Goal: Find specific page/section: Find specific page/section

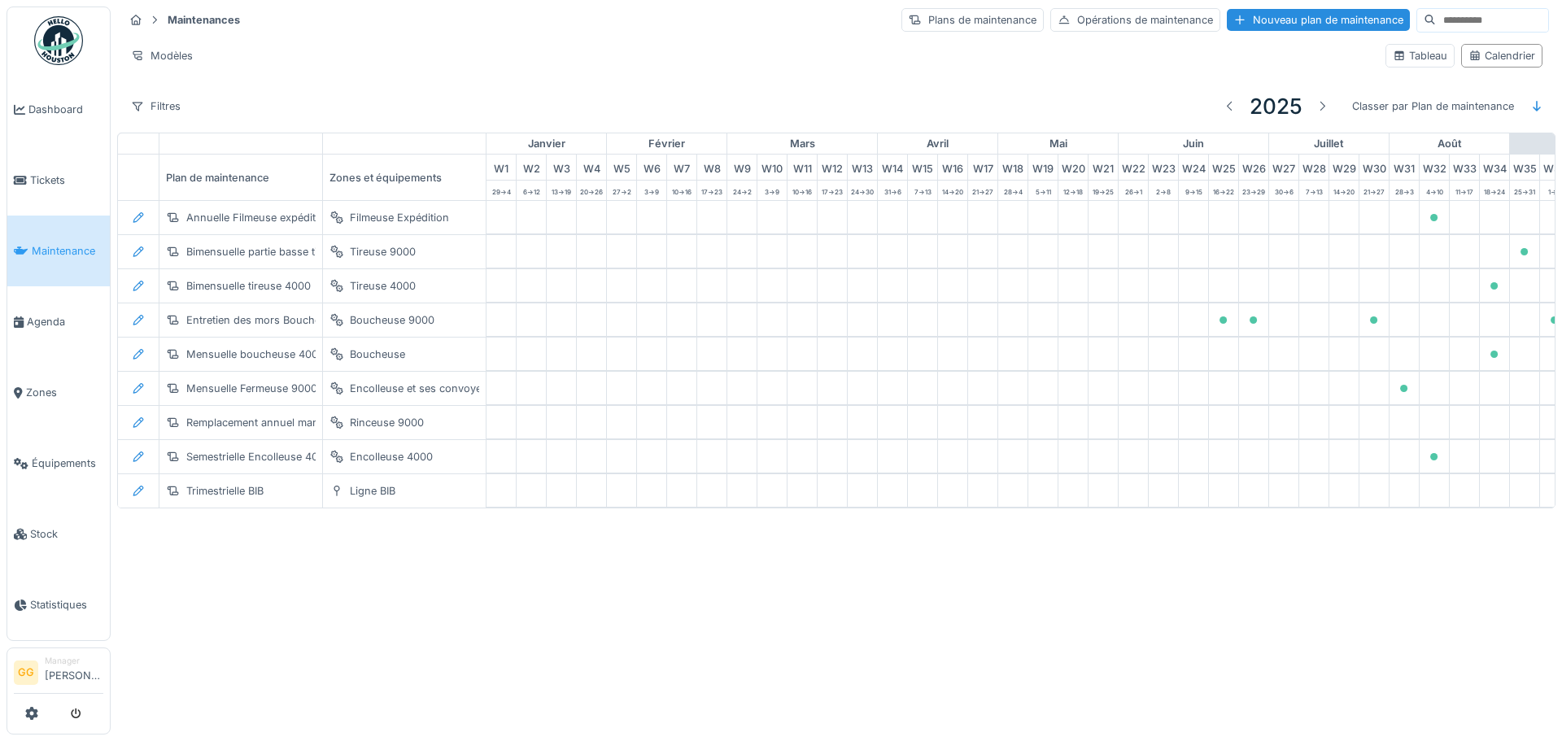
scroll to position [0, 533]
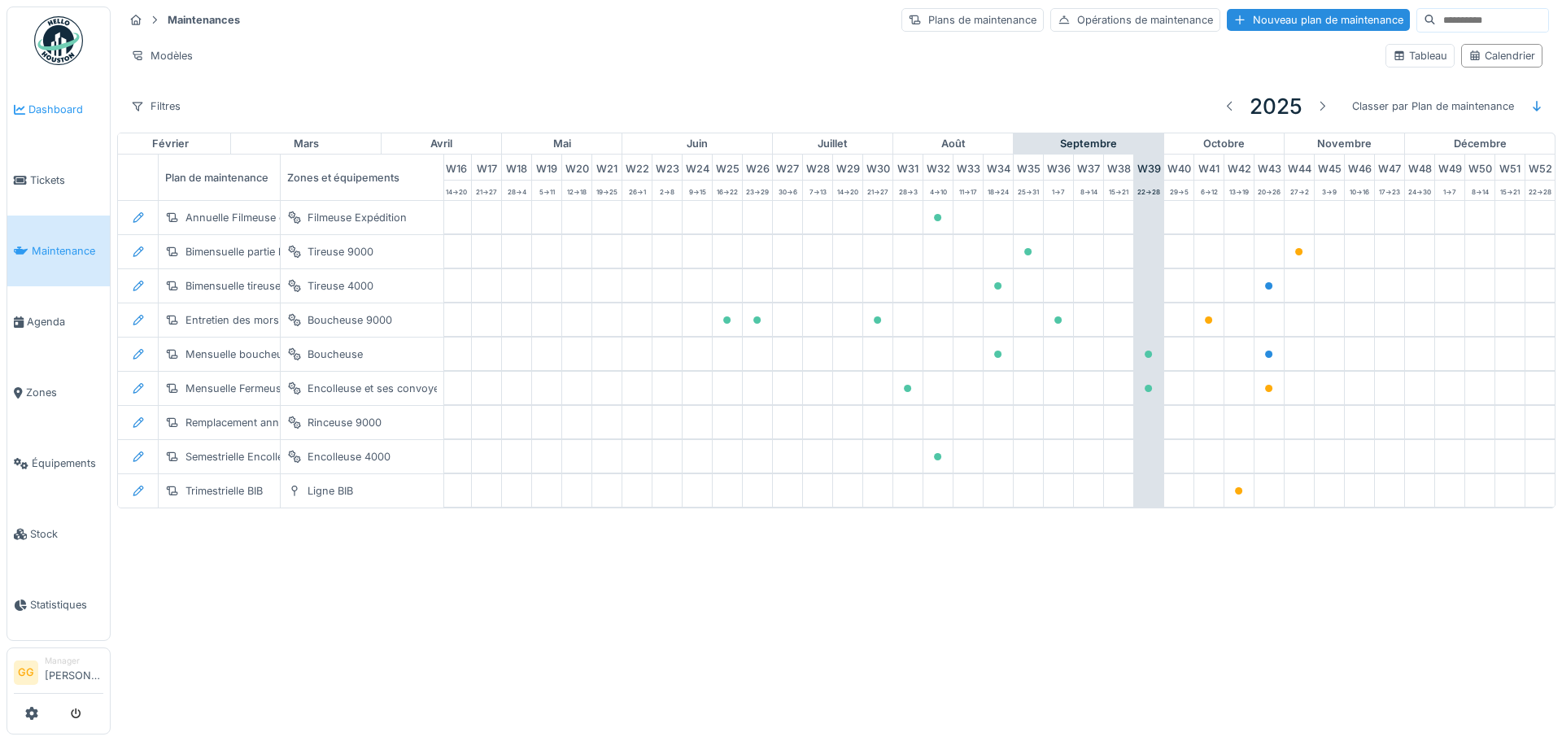
click at [26, 122] on link "Dashboard" at bounding box center [58, 109] width 103 height 71
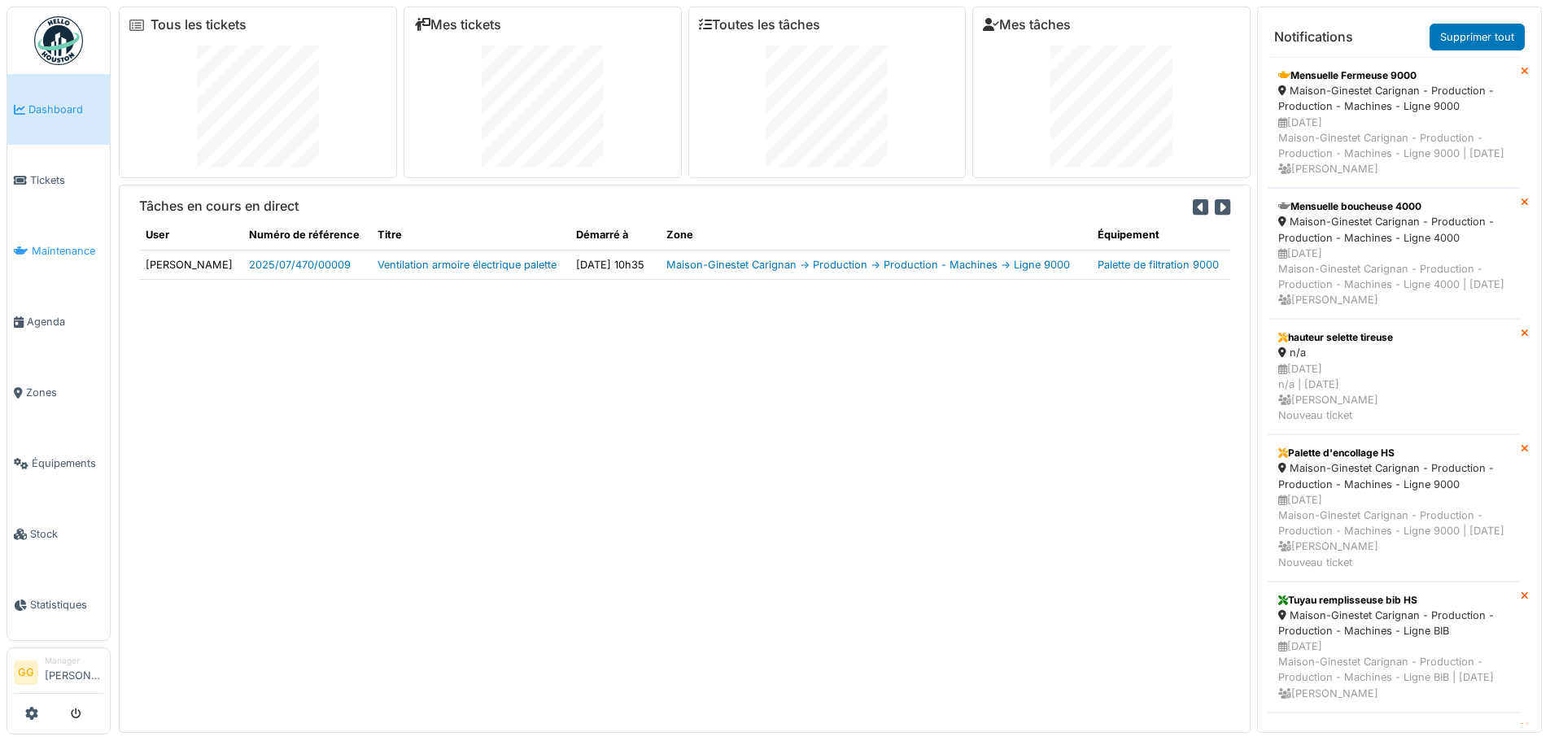
click at [81, 237] on link "Maintenance" at bounding box center [58, 251] width 103 height 71
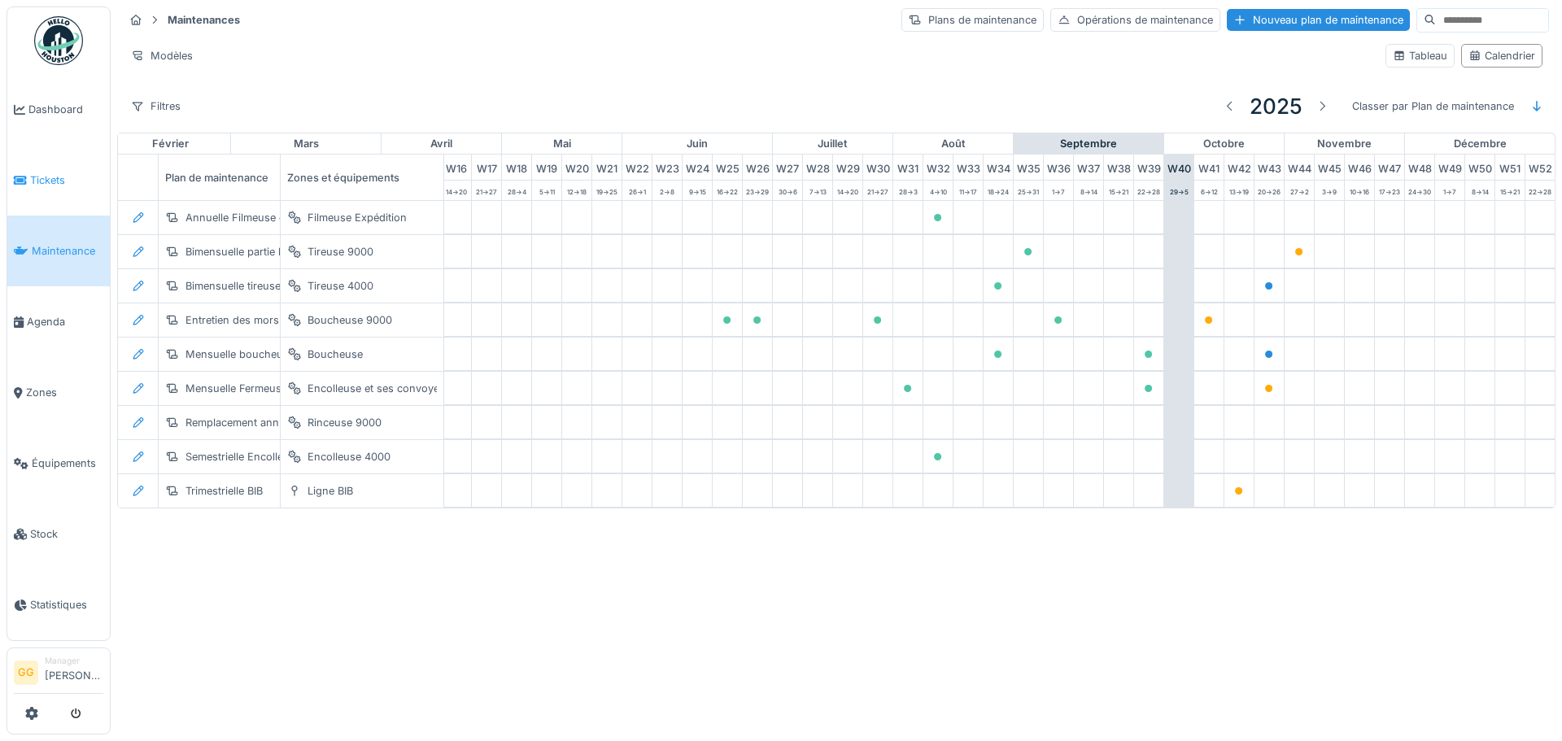
scroll to position [0, 533]
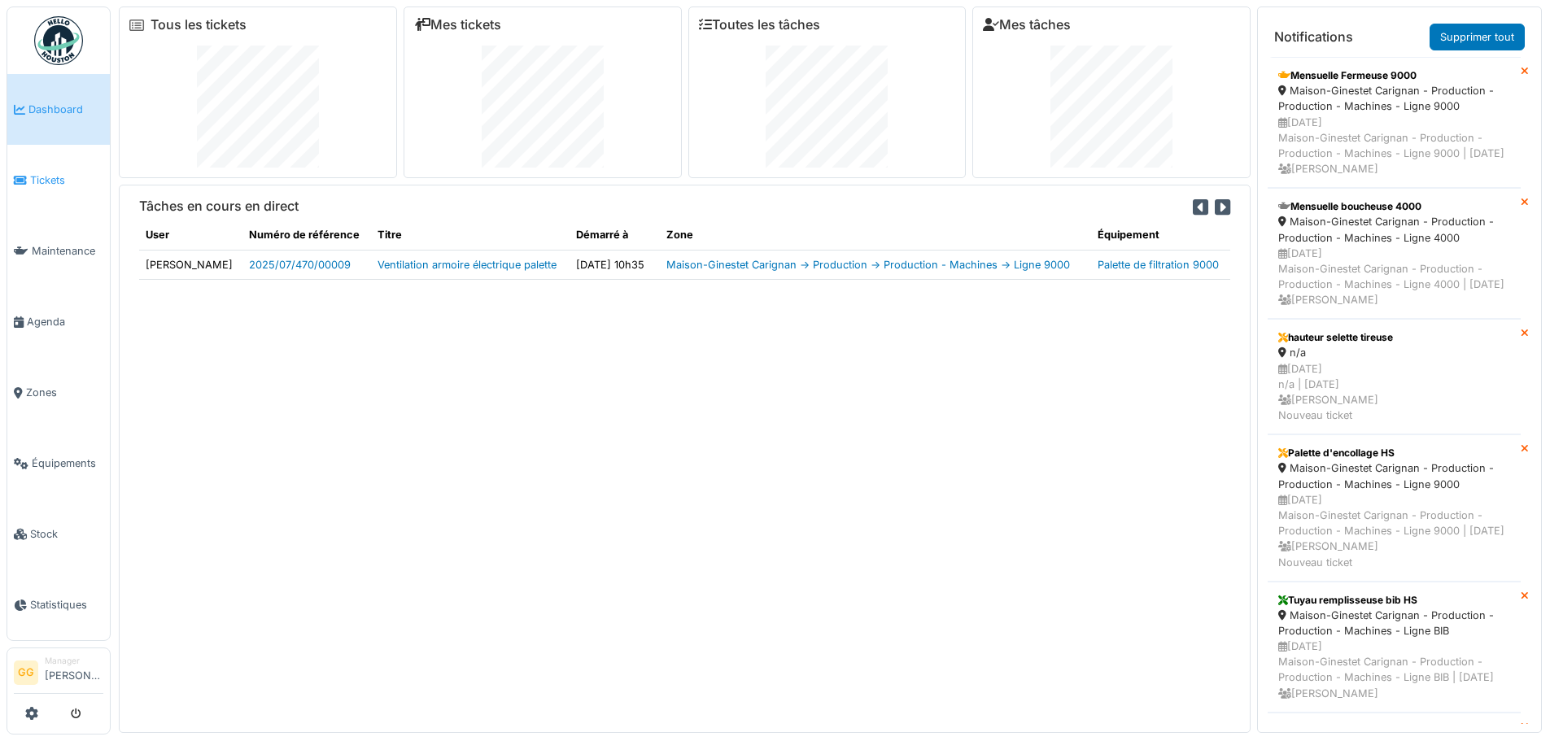
click at [53, 186] on link "Tickets" at bounding box center [58, 180] width 103 height 71
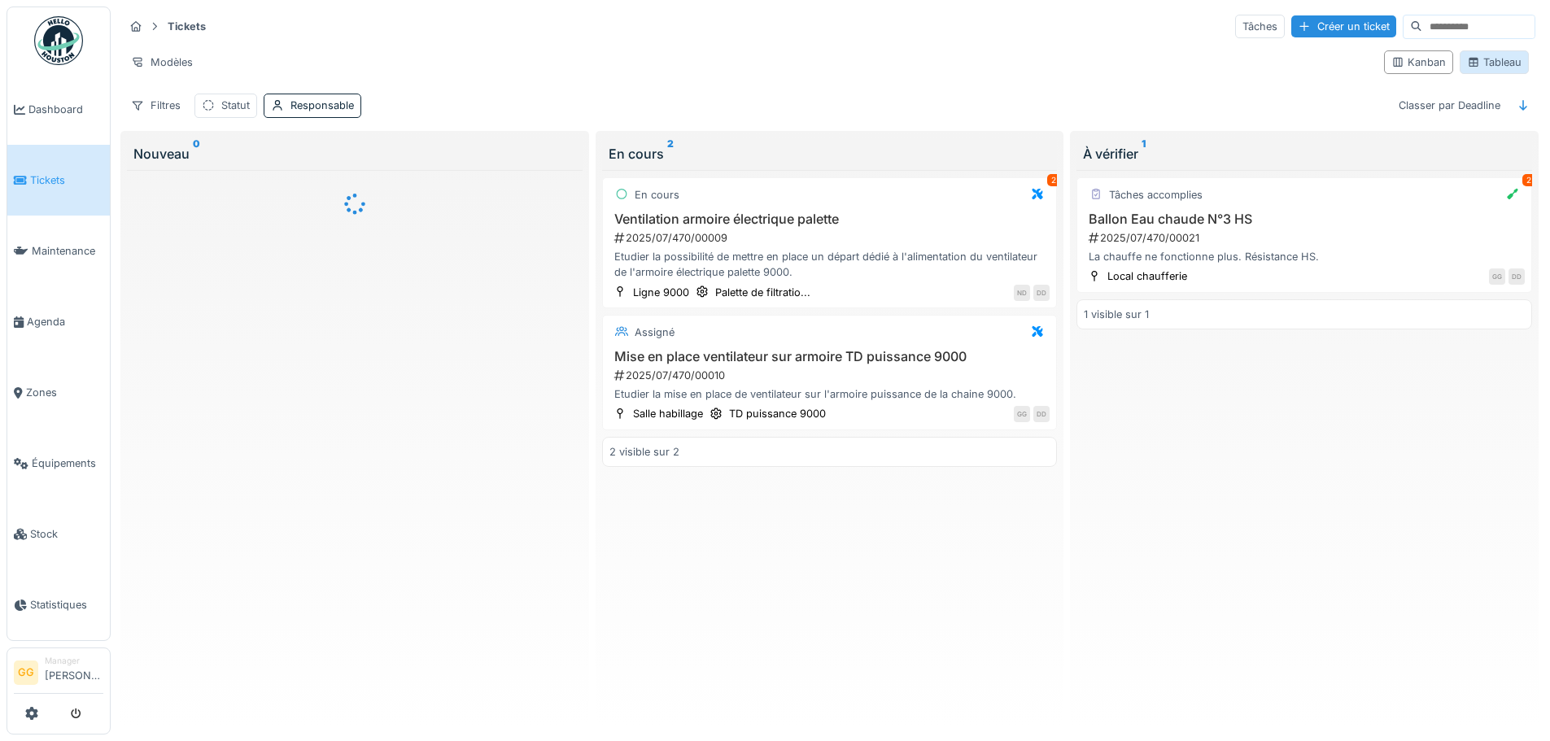
click at [1491, 63] on div "Tableau" at bounding box center [1494, 62] width 55 height 15
